Goal: Check status

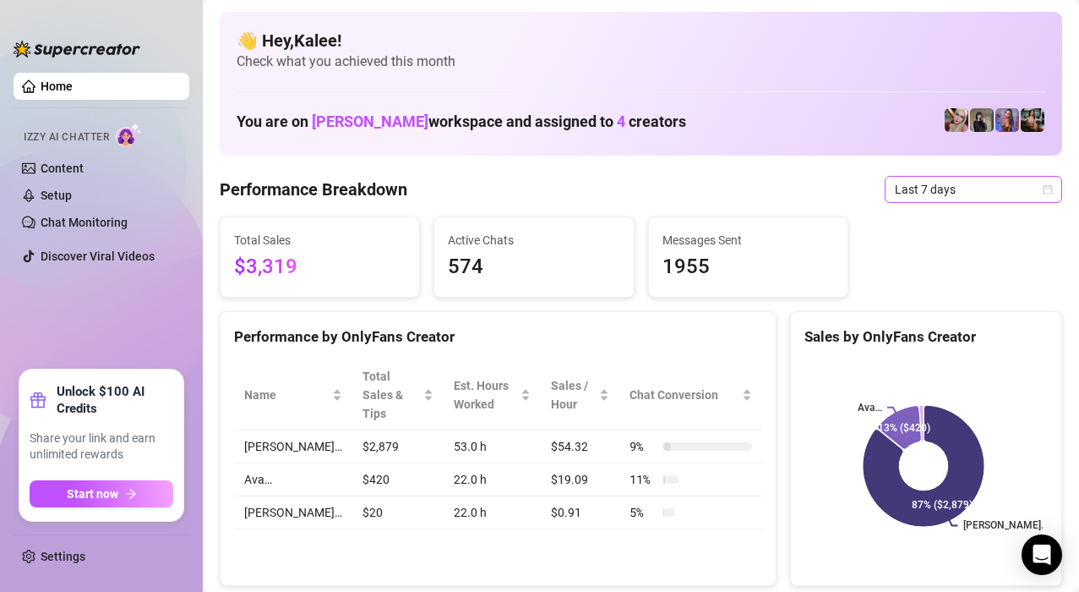
click at [1044, 194] on icon "calendar" at bounding box center [1048, 188] width 9 height 9
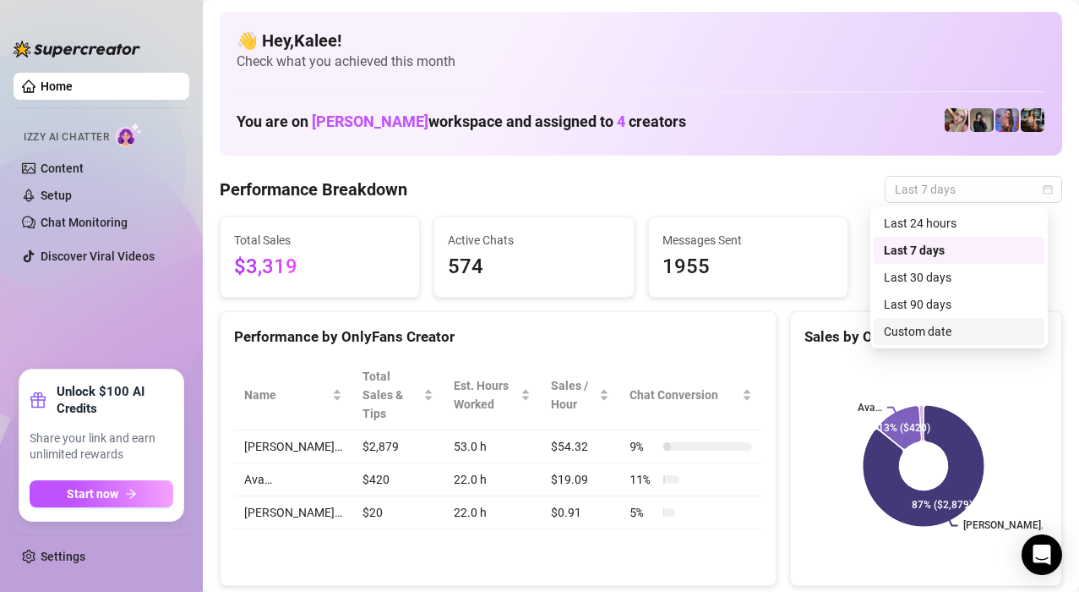
click at [941, 327] on div "Custom date" at bounding box center [959, 331] width 150 height 19
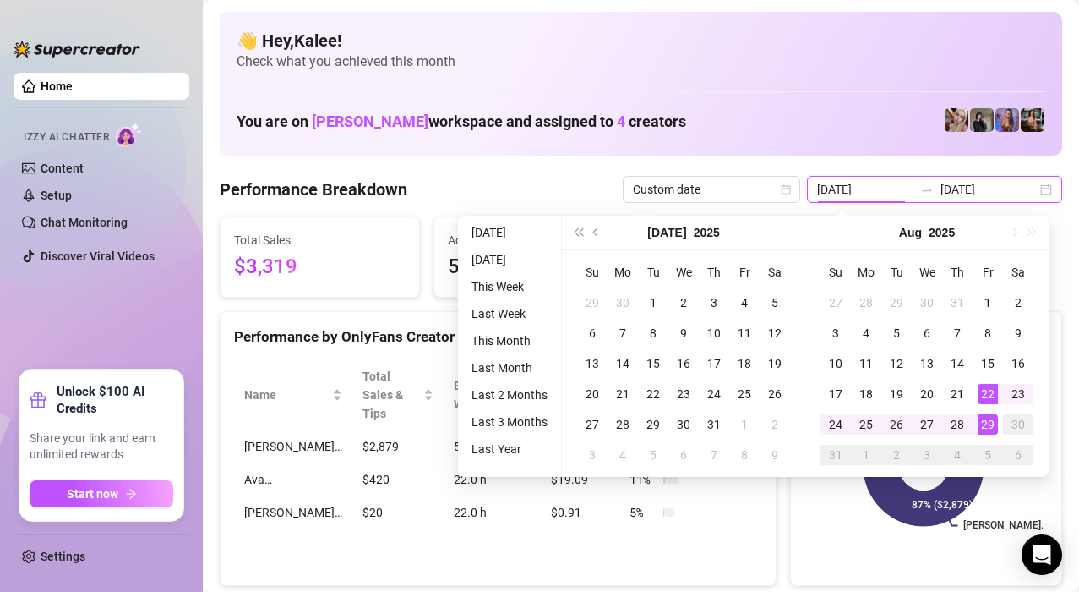
click at [898, 187] on input "[DATE]" at bounding box center [865, 189] width 96 height 19
type input "[DATE]"
click at [987, 423] on div "29" at bounding box center [988, 424] width 20 height 20
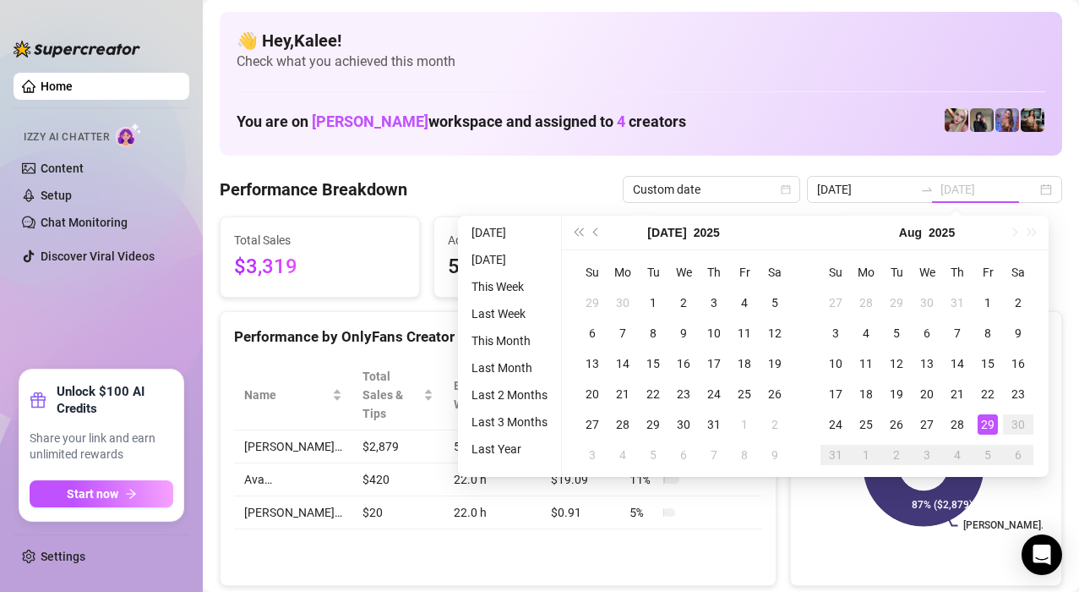
click at [987, 423] on div "29" at bounding box center [988, 424] width 20 height 20
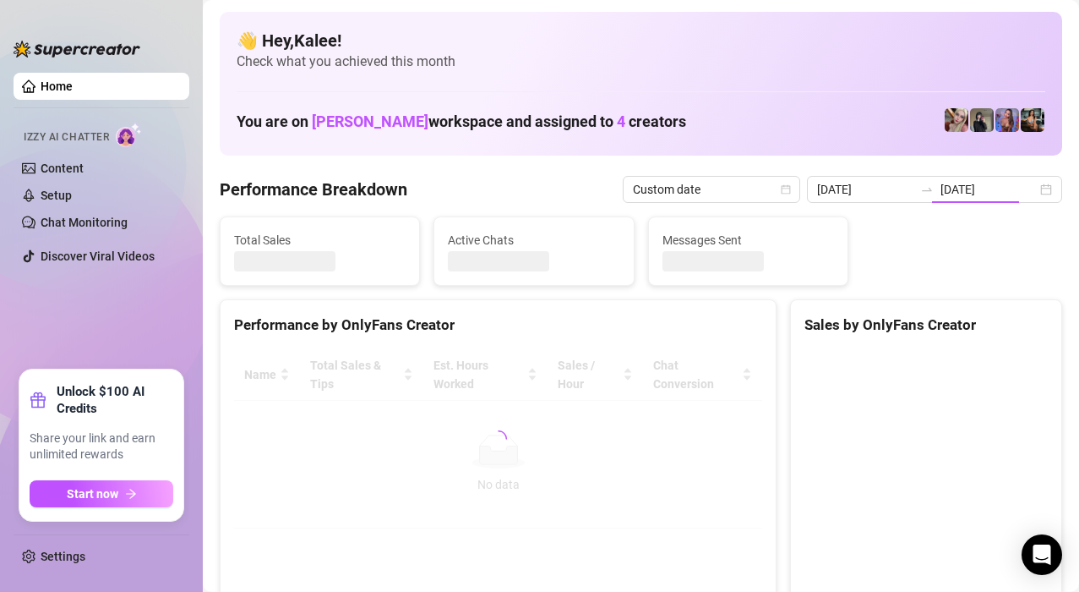
type input "[DATE]"
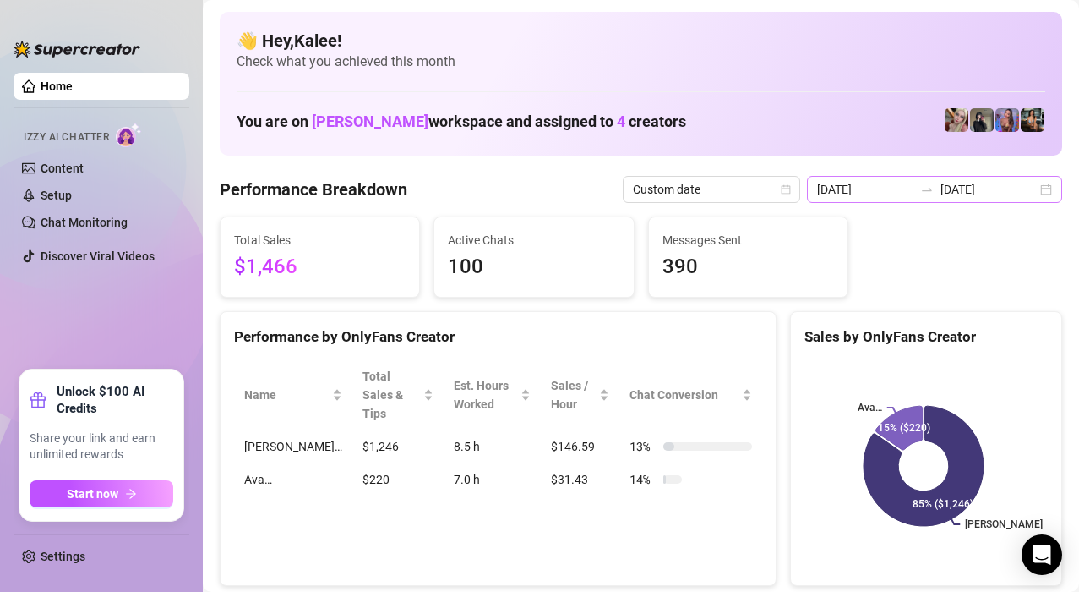
click at [1039, 189] on div "[DATE] [DATE]" at bounding box center [934, 189] width 255 height 27
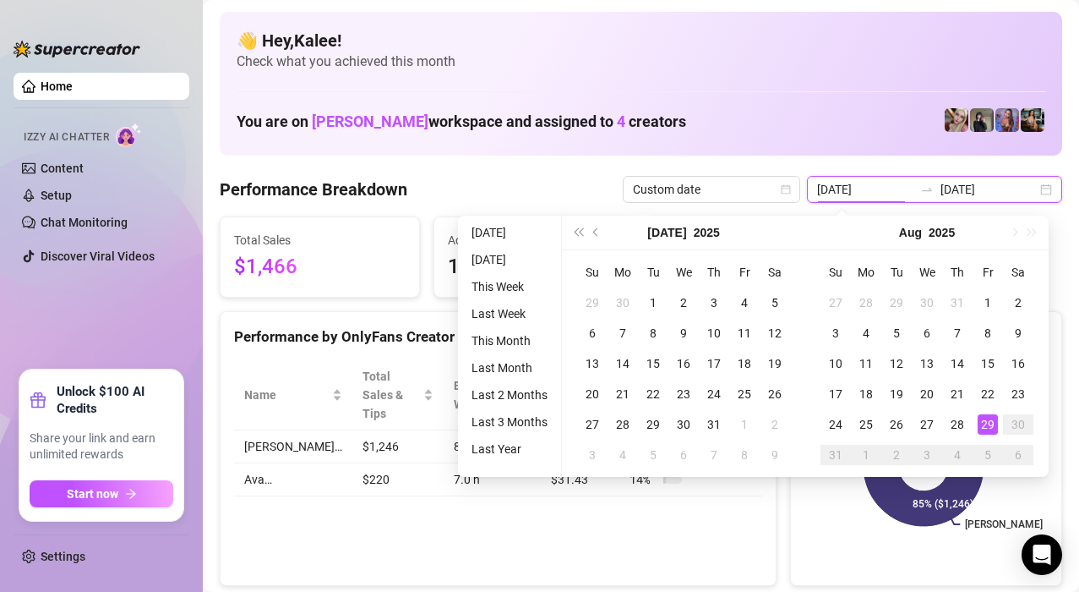
click at [1039, 189] on div "[DATE] [DATE]" at bounding box center [934, 189] width 255 height 27
click at [768, 90] on div "👋 Hey, Kalee ! Check what you achieved this month You are on [PERSON_NAME] work…" at bounding box center [641, 84] width 843 height 144
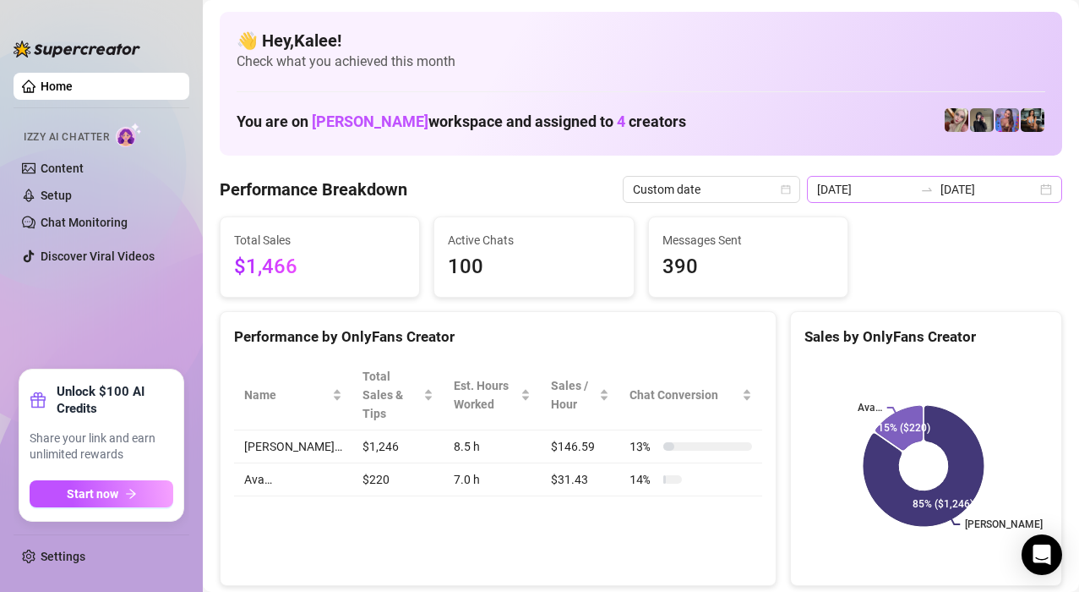
click at [1024, 191] on div "[DATE] [DATE]" at bounding box center [934, 189] width 255 height 27
click at [1028, 190] on div "[DATE] [DATE]" at bounding box center [934, 189] width 255 height 27
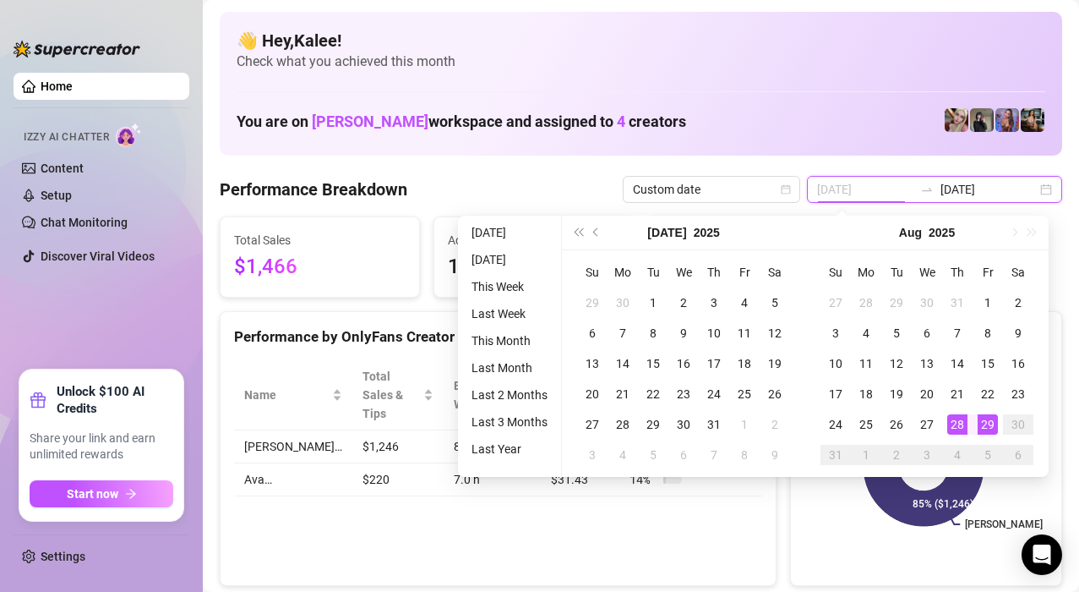
type input "[DATE]"
click at [958, 422] on div "28" at bounding box center [957, 424] width 20 height 20
click at [984, 423] on div "29" at bounding box center [988, 424] width 20 height 20
click at [717, 535] on div "Performance by OnlyFans Creator Name Total Sales & Tips Est. Hours Worked Sales…" at bounding box center [498, 448] width 557 height 275
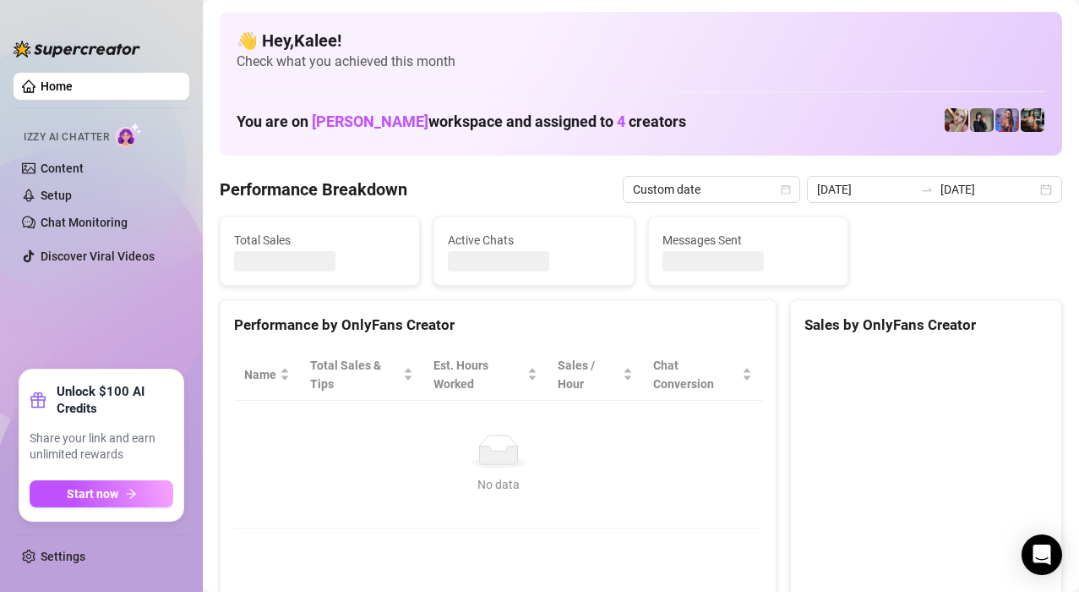
type input "[DATE]"
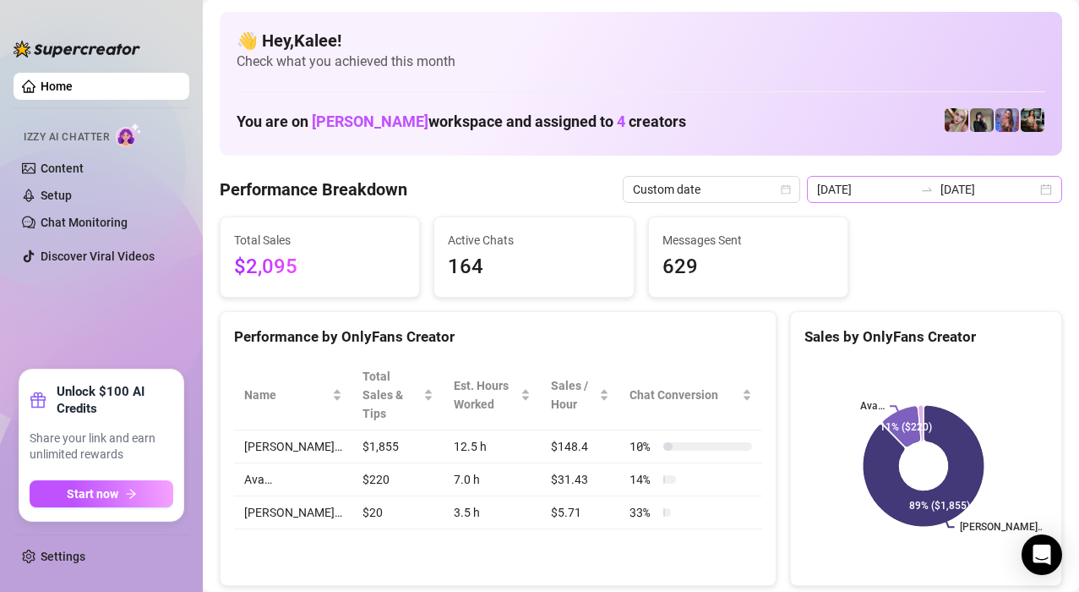
click at [1033, 196] on div "[DATE] [DATE]" at bounding box center [934, 189] width 255 height 27
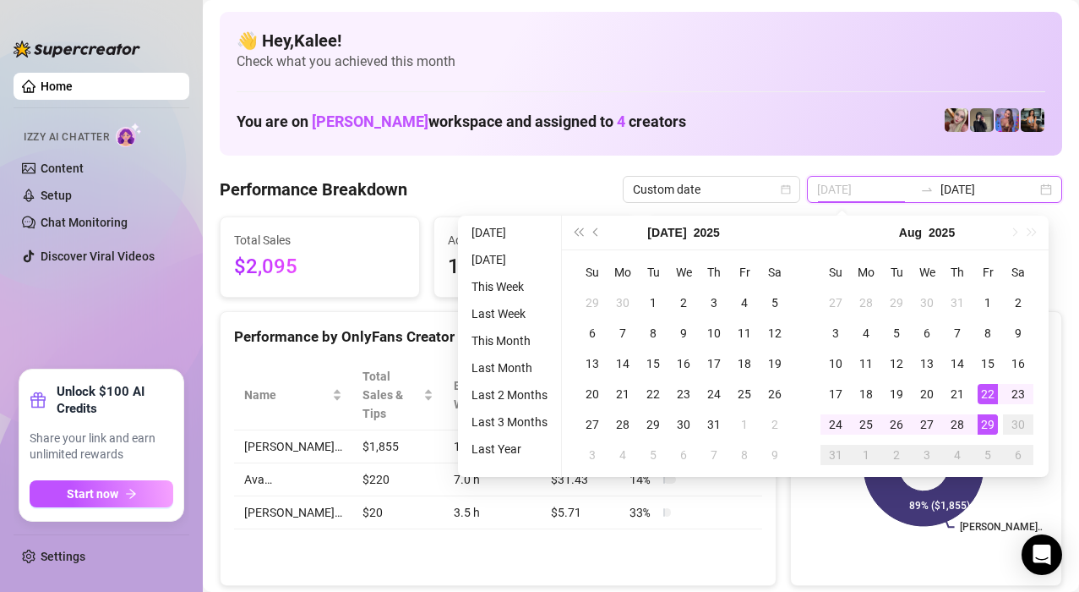
type input "[DATE]"
click at [980, 417] on div "29" at bounding box center [988, 424] width 20 height 20
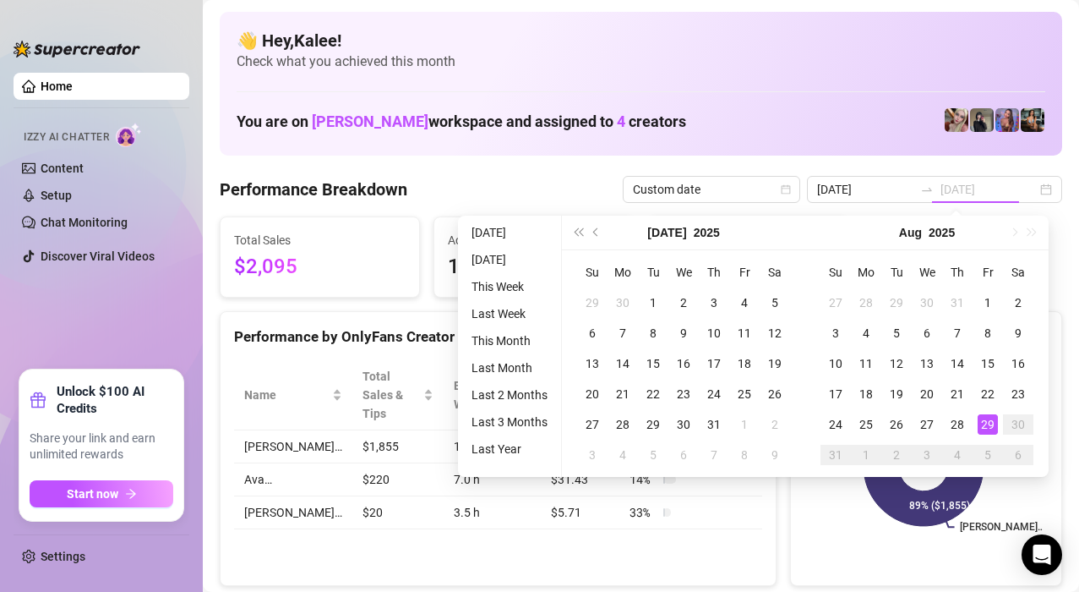
click at [989, 427] on div "29" at bounding box center [988, 424] width 20 height 20
type input "[DATE]"
